Goal: Check status: Check status

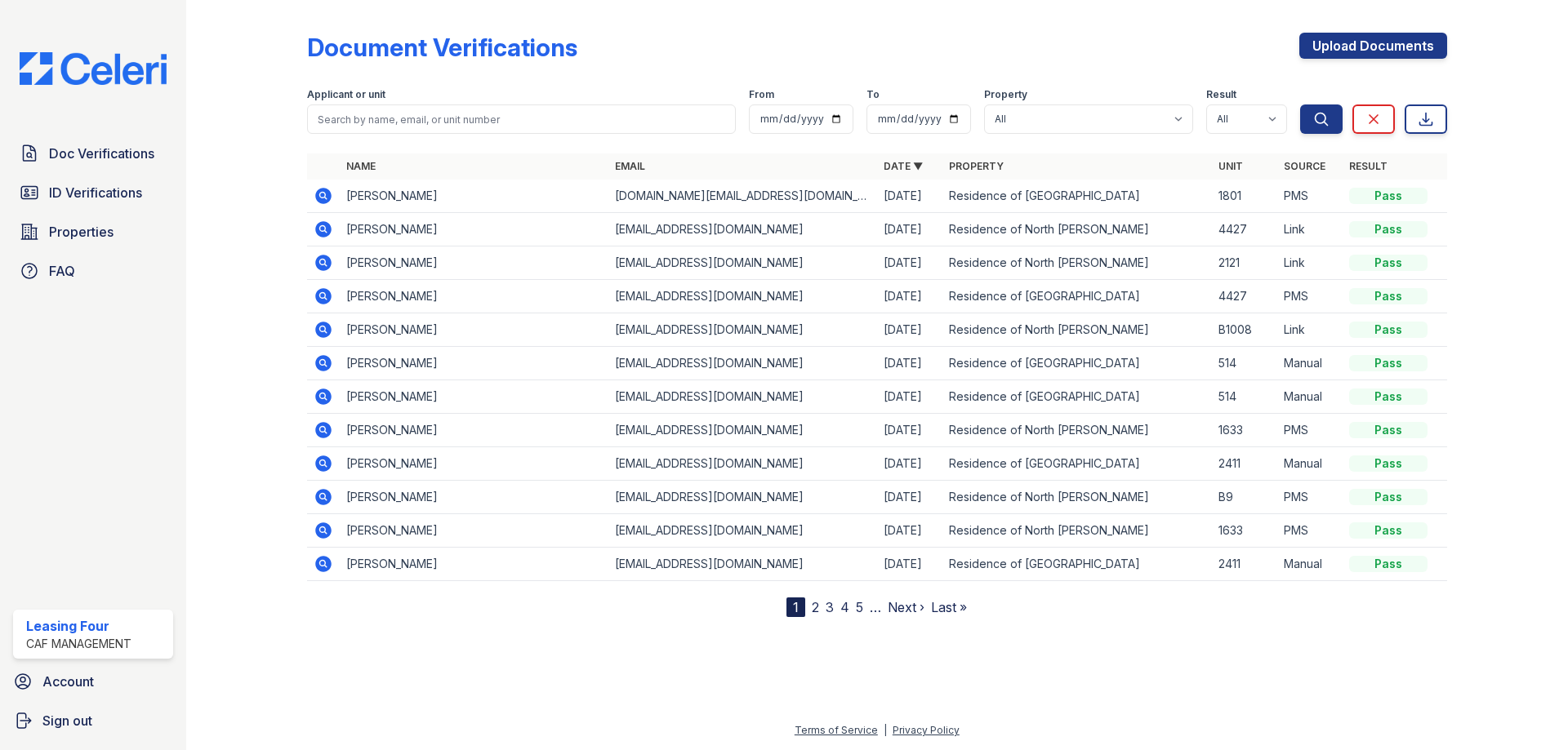
click at [137, 189] on span "ID Verifications" at bounding box center [95, 192] width 93 height 19
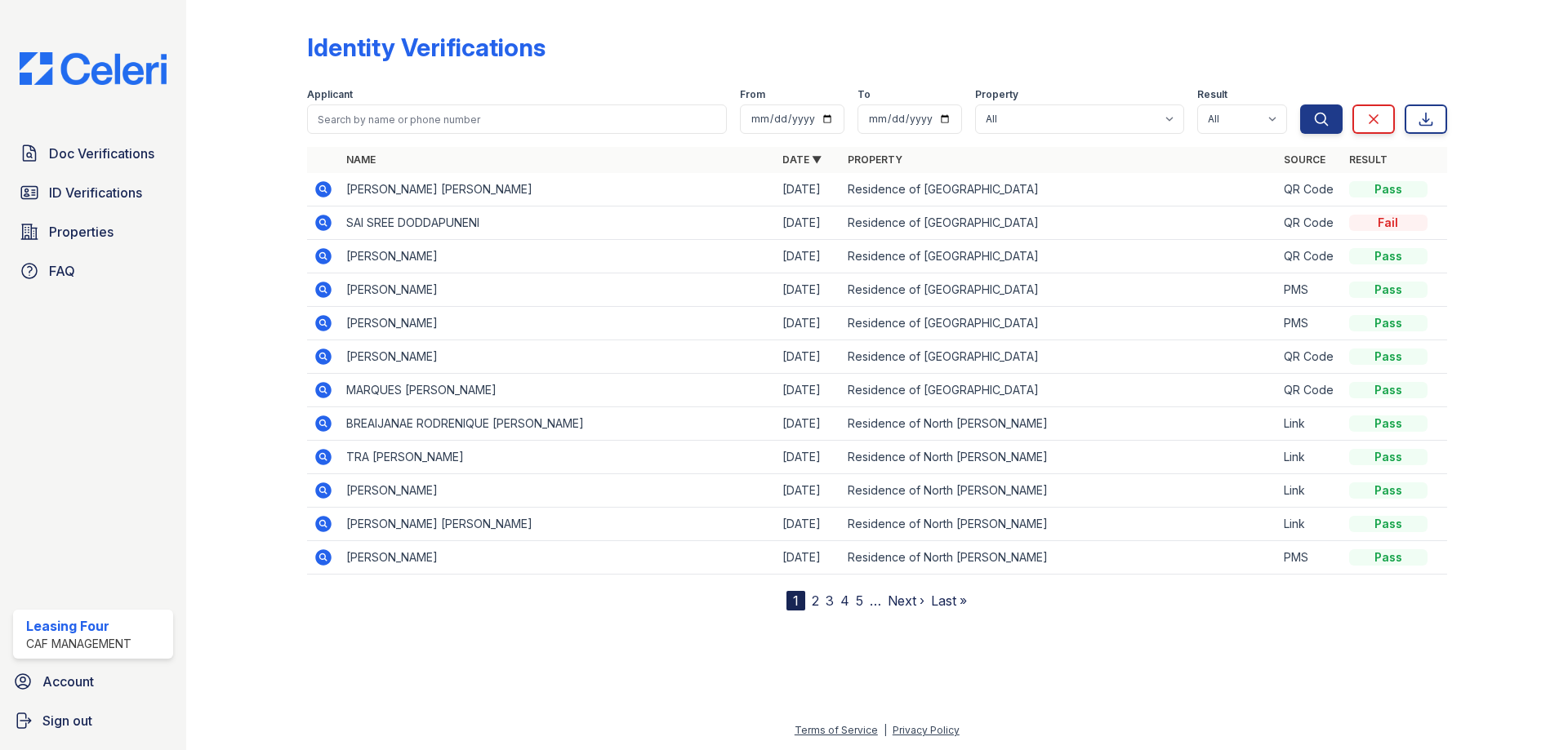
click at [322, 221] on icon at bounding box center [322, 222] width 4 height 4
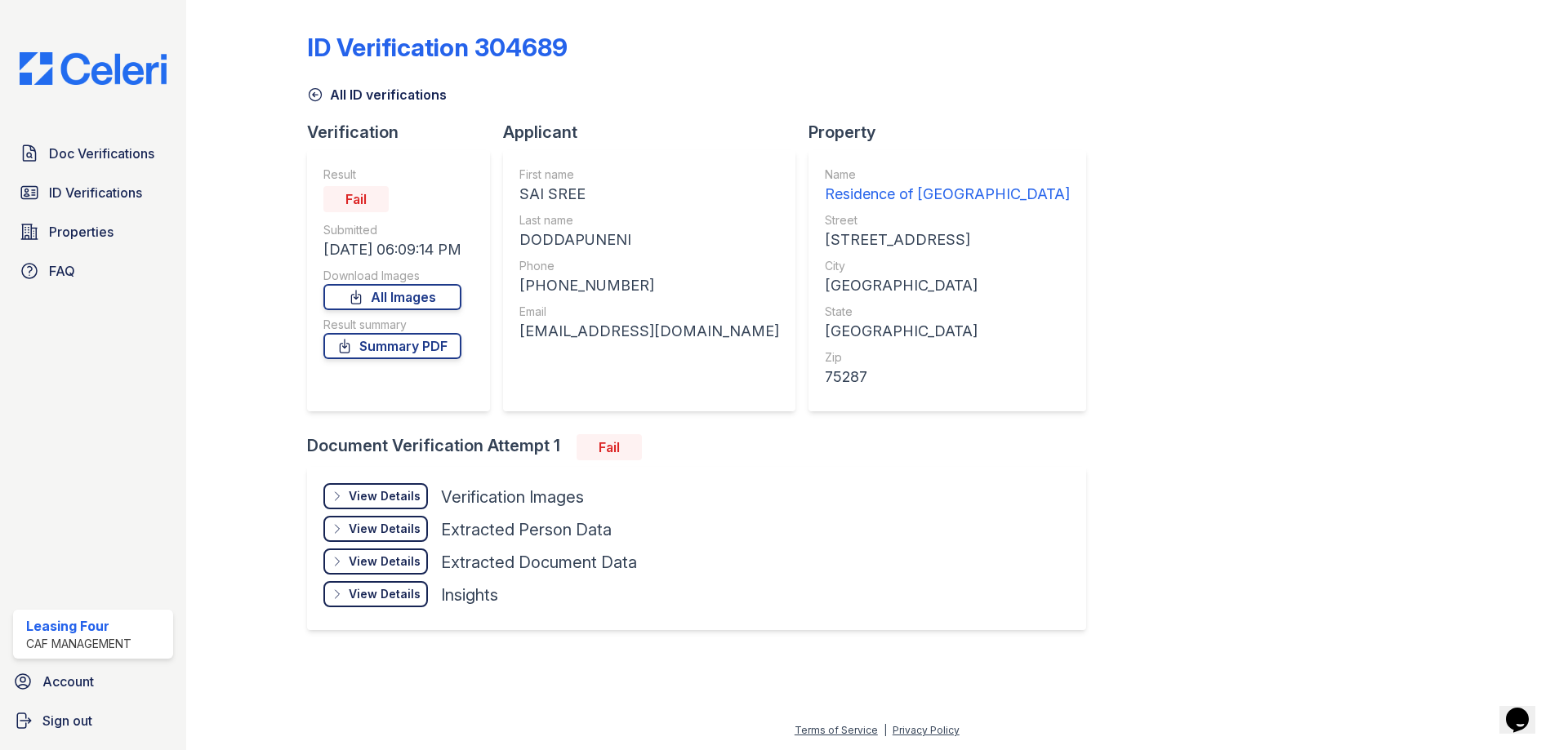
click at [409, 349] on link "Summary PDF" at bounding box center [392, 347] width 138 height 26
click at [388, 494] on div "View Details" at bounding box center [384, 496] width 72 height 17
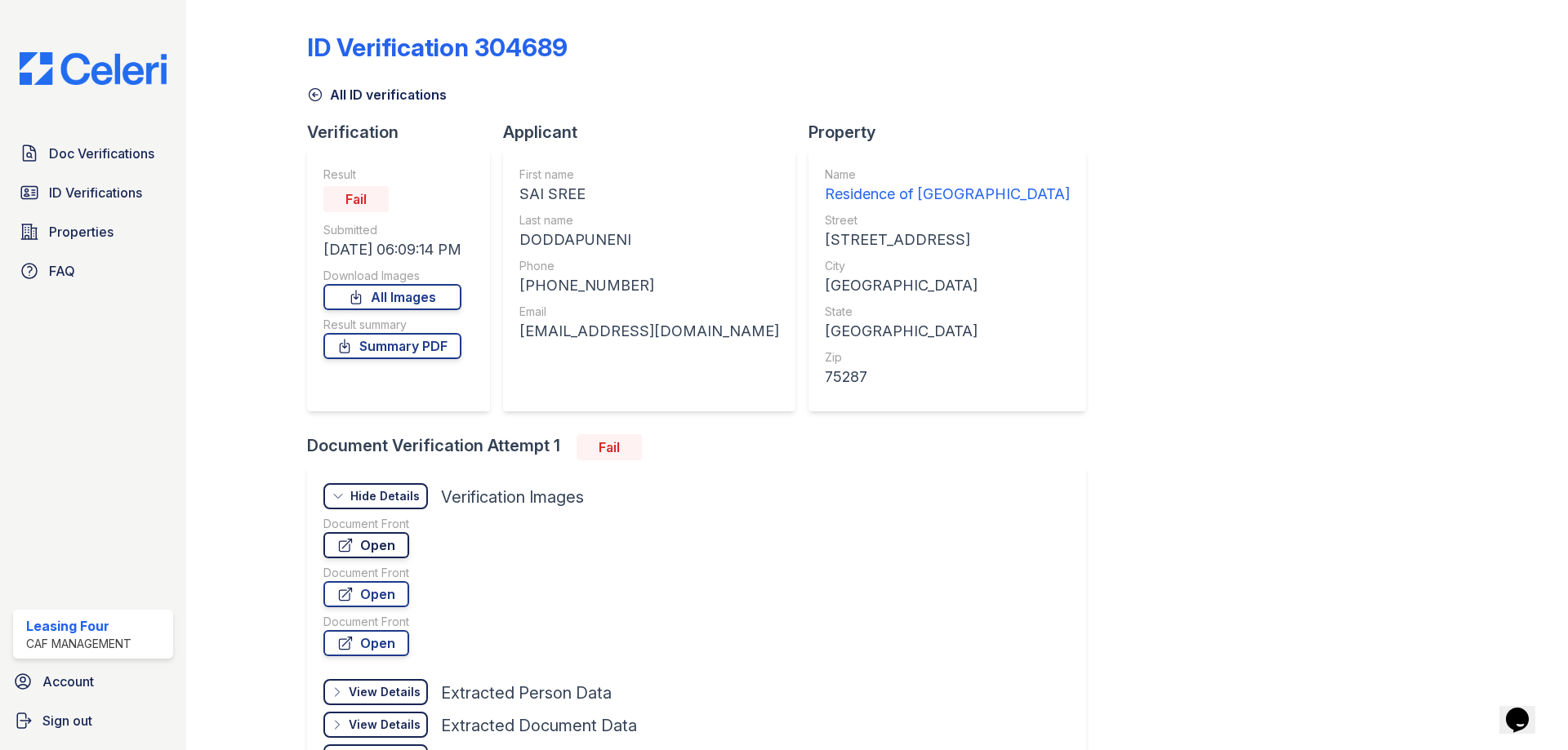
click at [398, 548] on link "Open" at bounding box center [366, 546] width 86 height 26
